Goal: Task Accomplishment & Management: Use online tool/utility

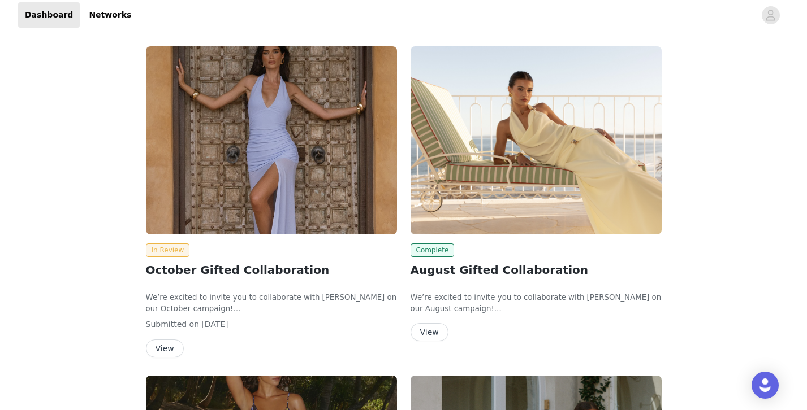
click at [174, 346] on button "View" at bounding box center [165, 349] width 38 height 18
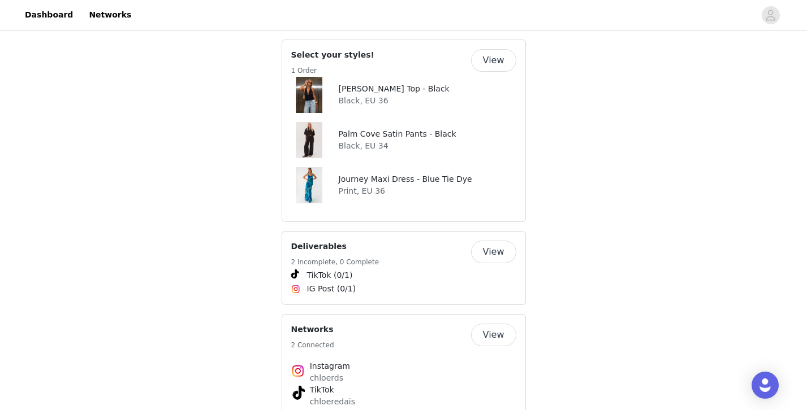
scroll to position [420, 0]
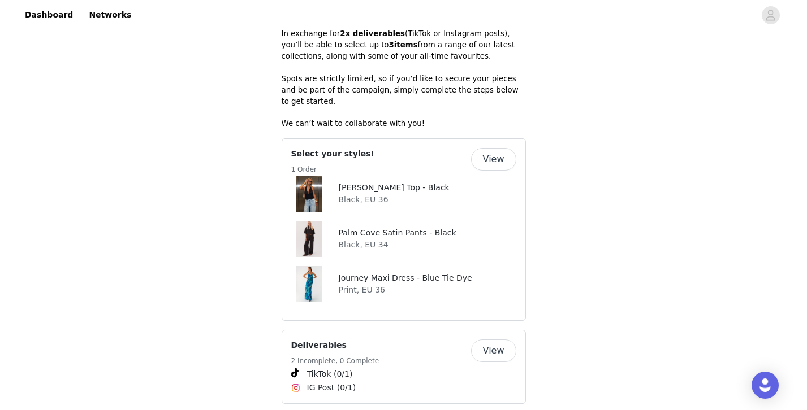
click at [498, 149] on button "View" at bounding box center [493, 159] width 45 height 23
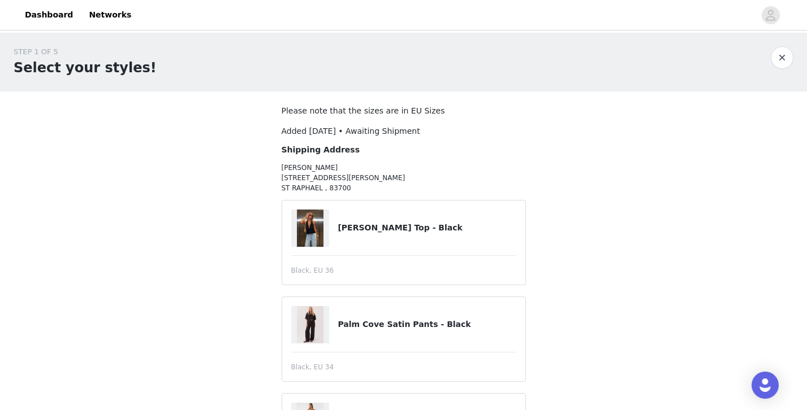
click at [785, 58] on button "button" at bounding box center [782, 57] width 23 height 23
